Goal: Obtain resource: Obtain resource

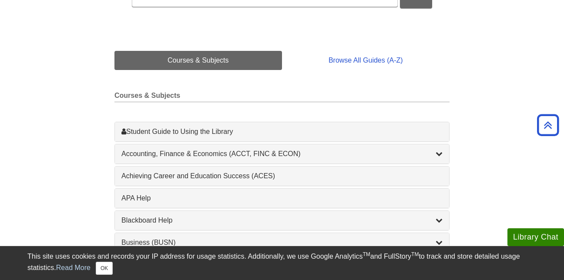
scroll to position [157, 0]
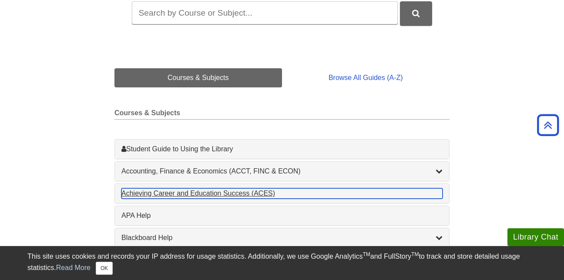
click at [197, 190] on div "Achieving Career and Education Success (ACES) , 1 guides" at bounding box center [282, 194] width 321 height 10
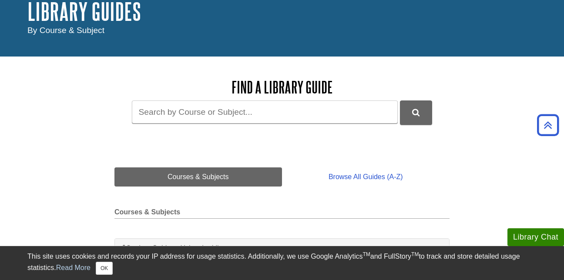
scroll to position [0, 0]
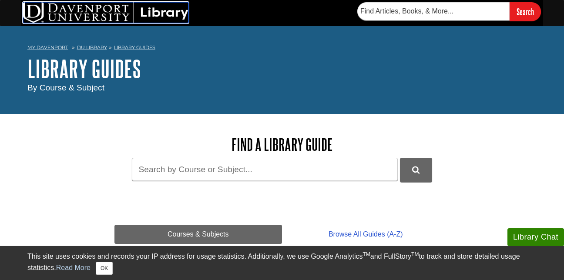
click at [80, 16] on img at bounding box center [106, 12] width 166 height 21
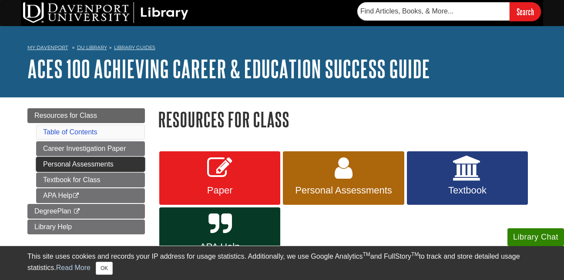
click at [70, 167] on link "Personal Assessments" at bounding box center [90, 164] width 109 height 15
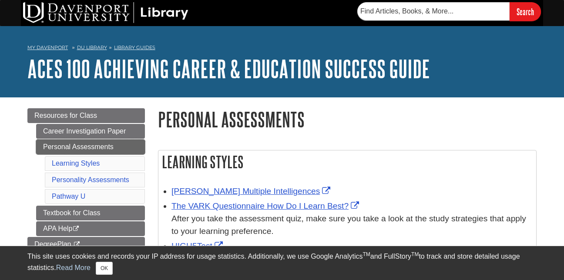
click at [74, 150] on link "Personal Assessments" at bounding box center [90, 147] width 109 height 15
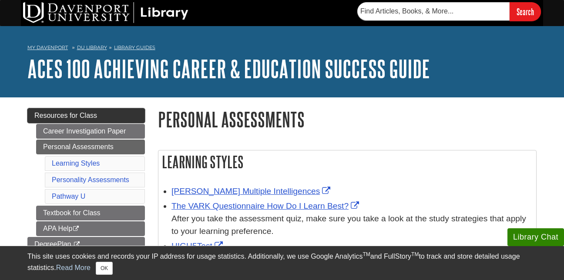
click at [65, 118] on span "Resources for Class" at bounding box center [65, 115] width 63 height 7
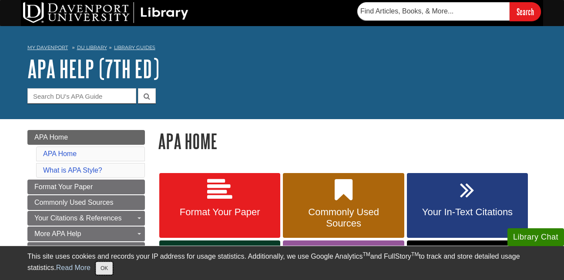
click at [104, 269] on button "OK" at bounding box center [104, 268] width 17 height 13
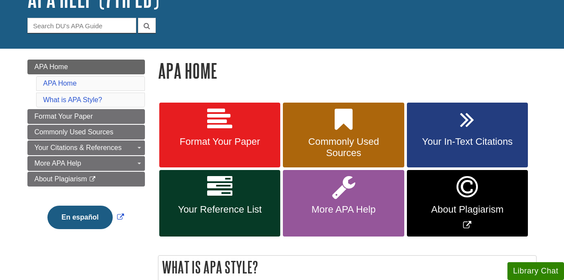
scroll to position [69, 0]
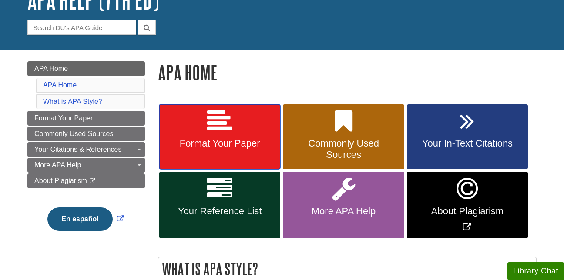
click at [210, 124] on icon at bounding box center [219, 121] width 25 height 25
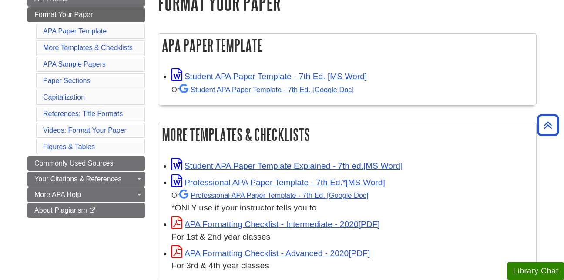
scroll to position [139, 0]
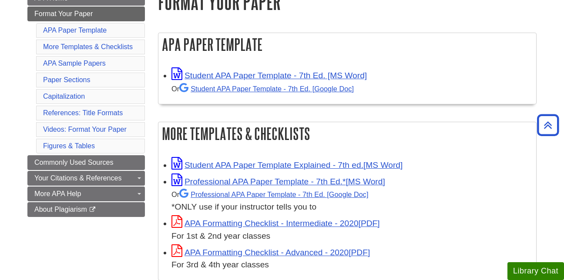
drag, startPoint x: 488, startPoint y: 1, endPoint x: 541, endPoint y: 47, distance: 69.8
click at [240, 74] on link "Student APA Paper Template - 7th Ed. [MS Word]" at bounding box center [270, 75] width 196 height 9
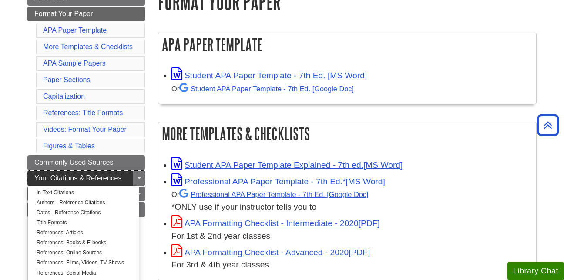
click at [120, 180] on span "Your Citations & References" at bounding box center [77, 178] width 87 height 7
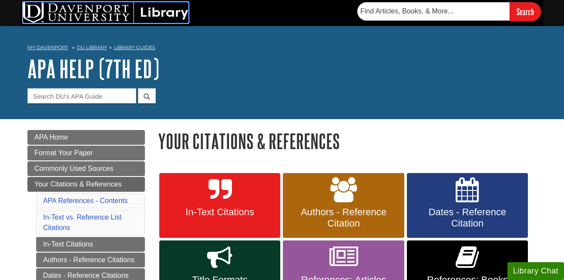
click at [63, 15] on img at bounding box center [106, 12] width 166 height 21
